Goal: Check status: Check status

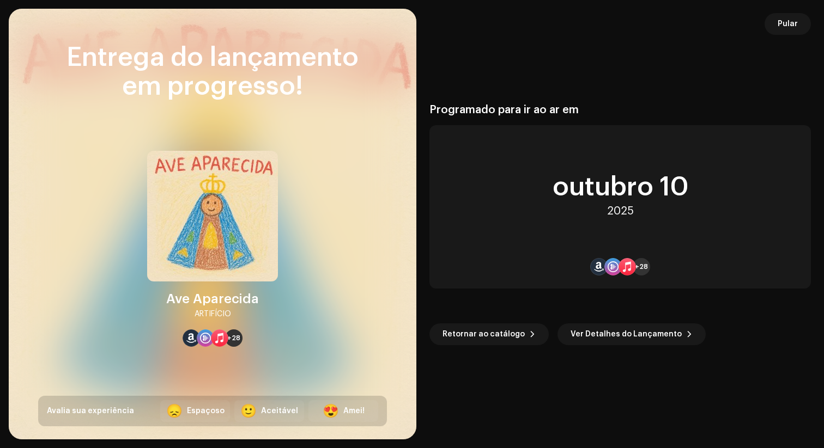
scroll to position [2022, 0]
click at [600, 332] on font "Ver Detalhes do Lançamento" at bounding box center [625, 335] width 111 height 8
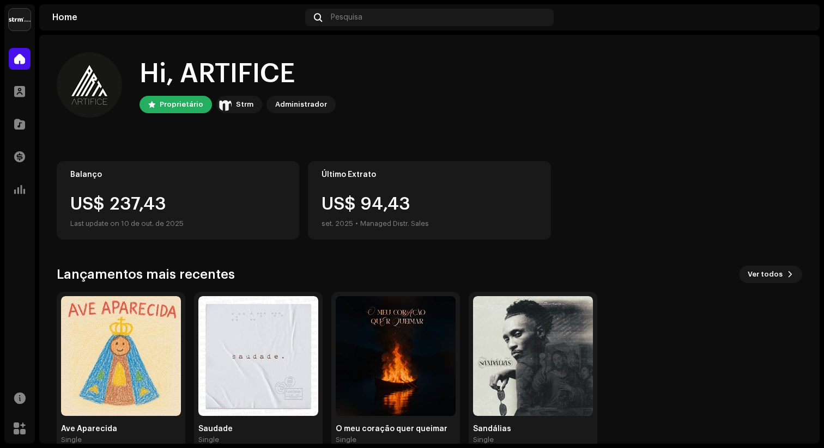
scroll to position [22, 0]
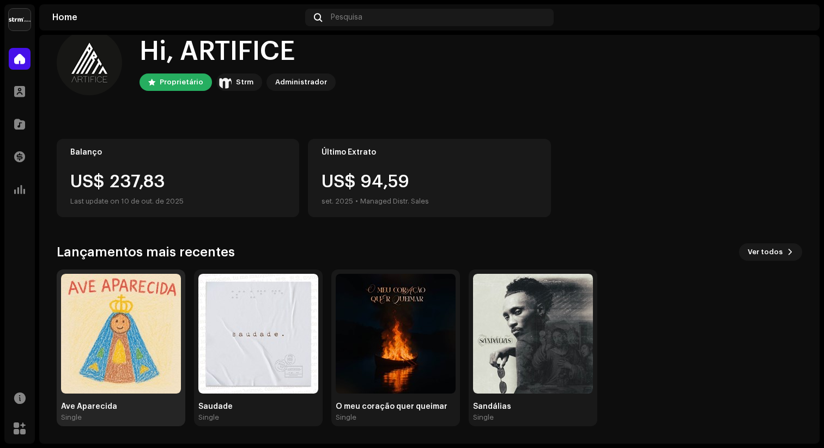
click at [86, 413] on div "Single" at bounding box center [121, 417] width 120 height 9
